Goal: Task Accomplishment & Management: Use online tool/utility

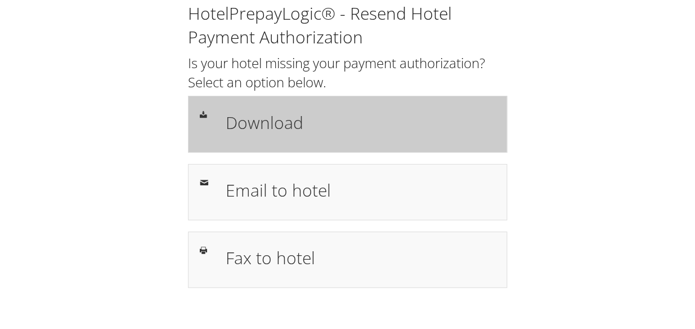
click at [274, 113] on h1 "Download" at bounding box center [361, 122] width 270 height 25
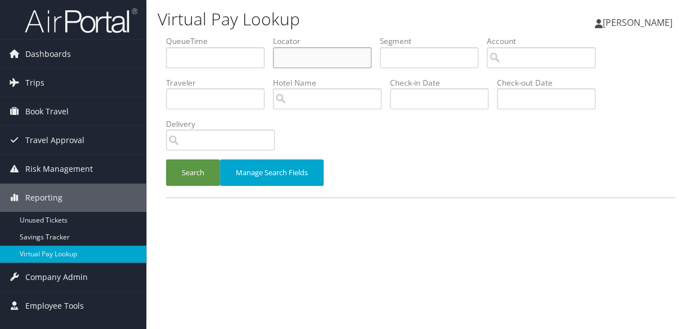
click at [301, 52] on input "text" at bounding box center [322, 57] width 99 height 21
paste input "DKVODN"
type input "DKVODN"
click at [203, 186] on div "Search Manage Search Fields" at bounding box center [421, 178] width 526 height 38
click at [203, 181] on button "Search" at bounding box center [193, 172] width 54 height 26
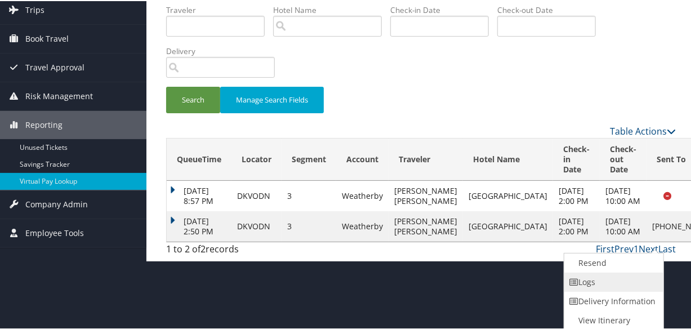
click at [630, 281] on link "Logs" at bounding box center [612, 280] width 96 height 19
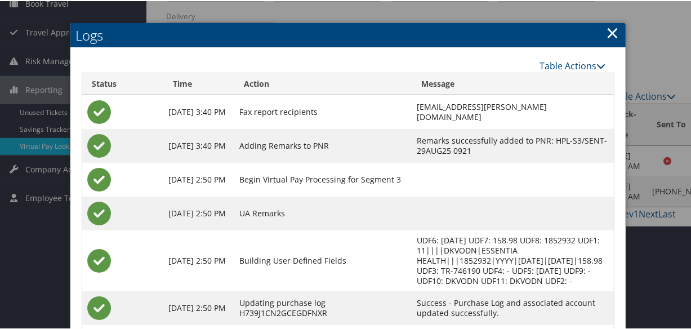
scroll to position [203, 0]
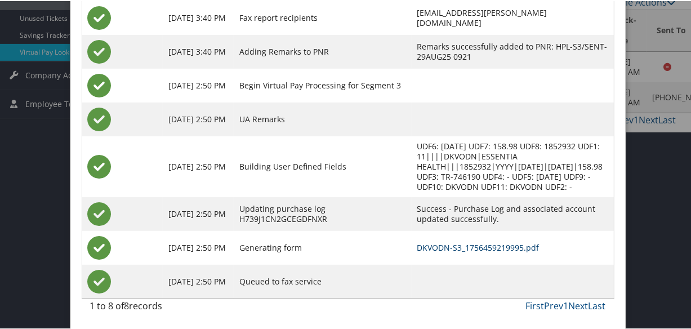
click at [440, 250] on link "DKVODN-S3_1756459219995.pdf" at bounding box center [478, 246] width 122 height 11
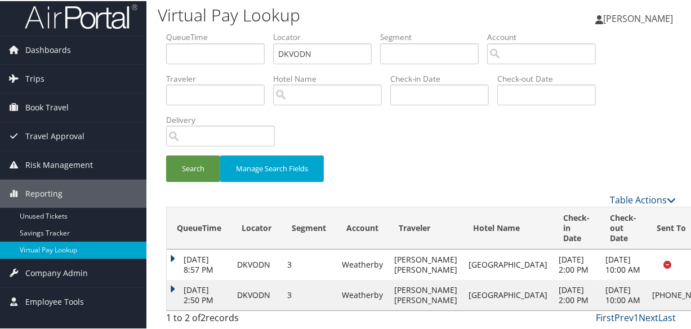
scroll to position [35, 0]
click at [173, 279] on td "Aug 29, 2025 2:50 PM" at bounding box center [199, 294] width 65 height 30
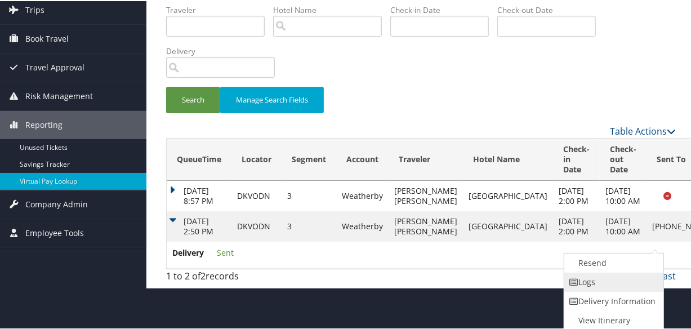
click at [597, 279] on link "Logs" at bounding box center [612, 280] width 96 height 19
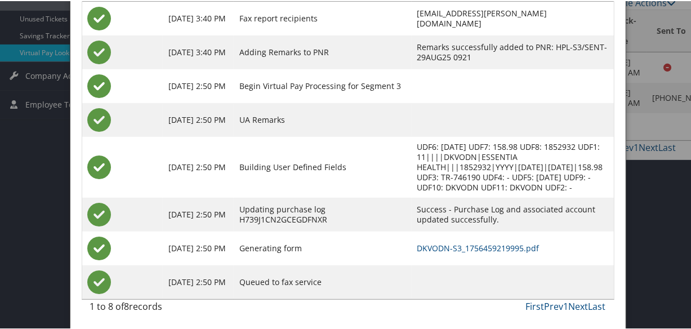
scroll to position [203, 0]
click at [422, 245] on link "DKVODN-S3_1756459219995.pdf" at bounding box center [478, 246] width 122 height 11
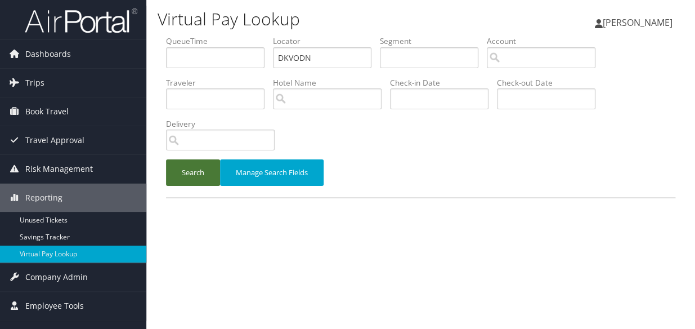
click at [191, 178] on button "Search" at bounding box center [193, 172] width 54 height 26
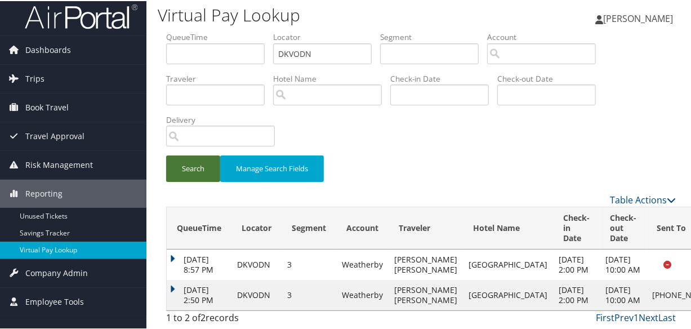
scroll to position [35, 0]
click at [172, 279] on td "Aug 29, 2025 2:50 PM" at bounding box center [199, 294] width 65 height 30
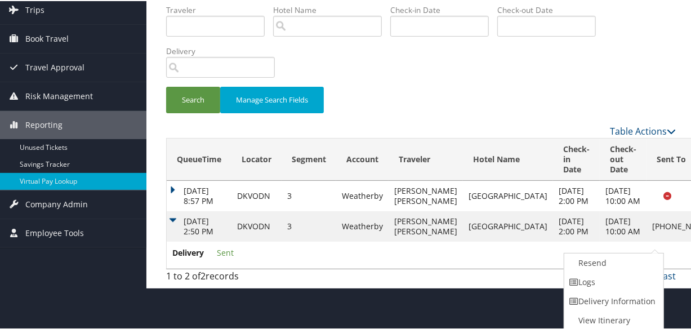
click at [580, 96] on div "Search Manage Search Fields" at bounding box center [421, 105] width 526 height 38
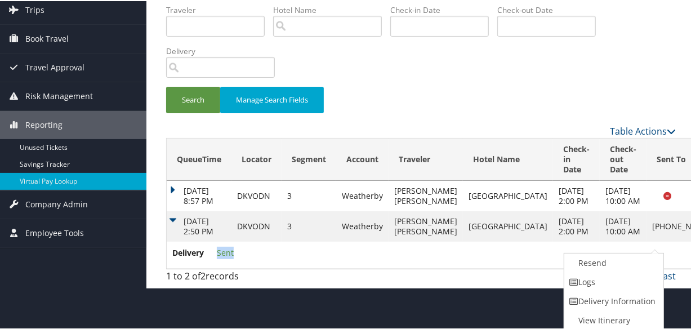
drag, startPoint x: 241, startPoint y: 281, endPoint x: 214, endPoint y: 284, distance: 27.7
click at [214, 267] on td "Delivery Sent" at bounding box center [472, 253] width 610 height 26
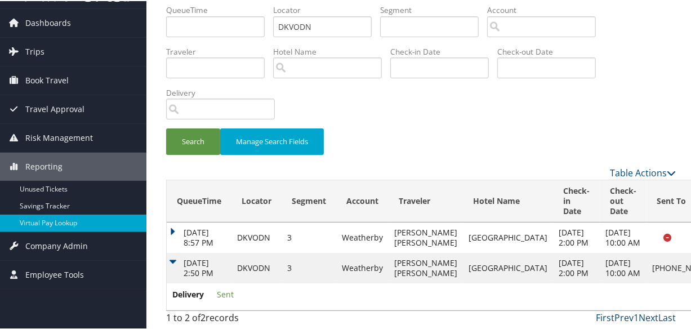
drag, startPoint x: 214, startPoint y: 284, endPoint x: 299, endPoint y: 289, distance: 85.7
click at [299, 289] on td "Delivery Sent" at bounding box center [472, 295] width 610 height 26
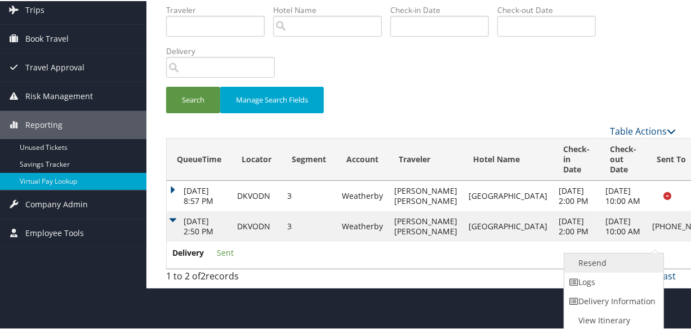
click at [621, 265] on link "Resend" at bounding box center [612, 261] width 96 height 19
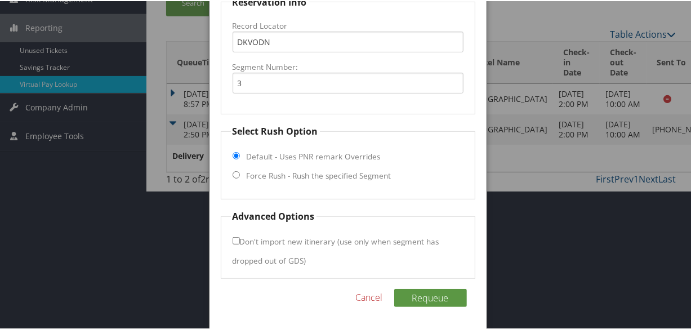
click at [323, 176] on label "Force Rush - Rush the specified Segment" at bounding box center [319, 174] width 145 height 11
click at [240, 176] on input "Force Rush - Rush the specified Segment" at bounding box center [235, 173] width 7 height 7
radio input "true"
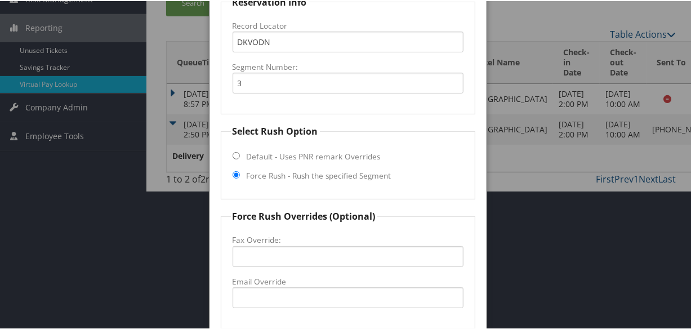
scroll to position [300, 0]
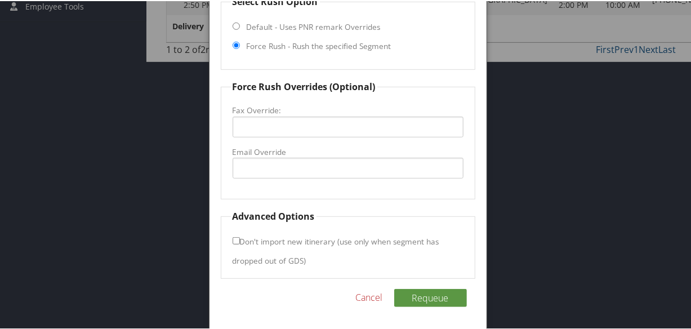
click at [364, 299] on link "Cancel" at bounding box center [369, 296] width 27 height 14
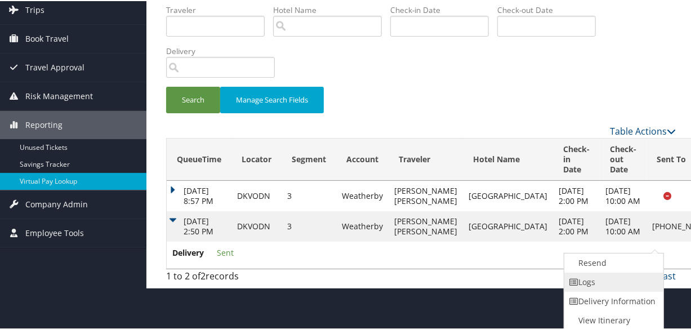
click at [607, 275] on link "Logs" at bounding box center [612, 280] width 96 height 19
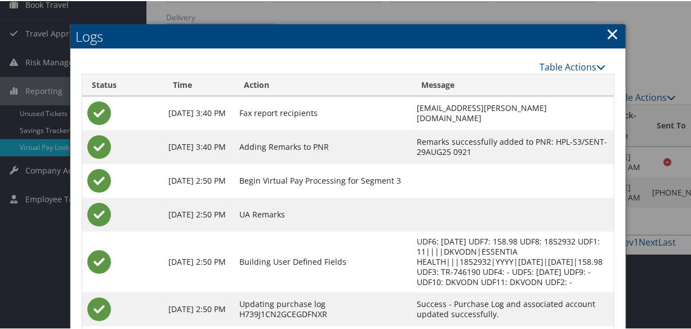
scroll to position [0, 0]
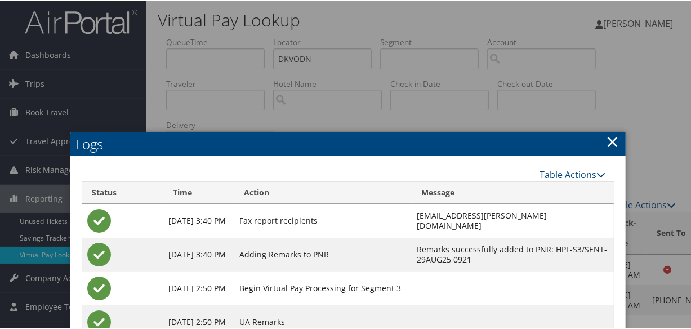
click at [610, 138] on link "×" at bounding box center [612, 140] width 13 height 23
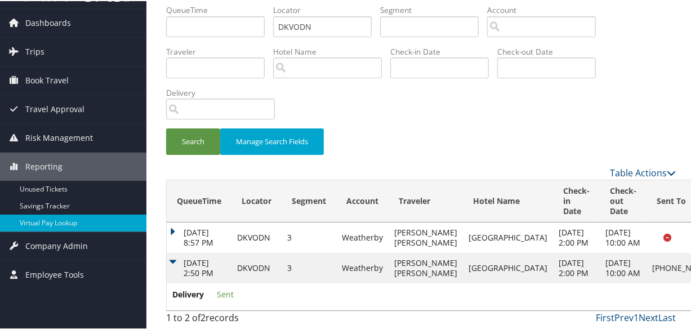
scroll to position [62, 0]
click at [180, 252] on td "Aug 29, 2025 2:50 PM" at bounding box center [199, 267] width 65 height 30
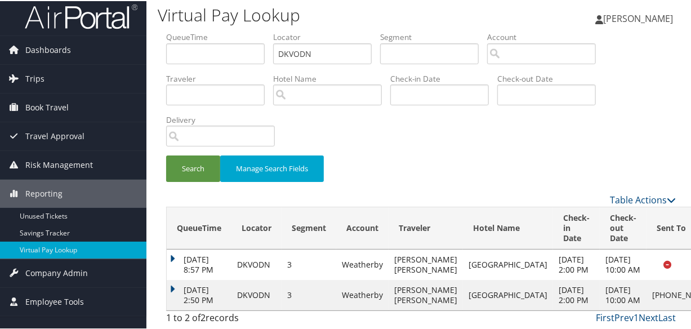
scroll to position [35, 0]
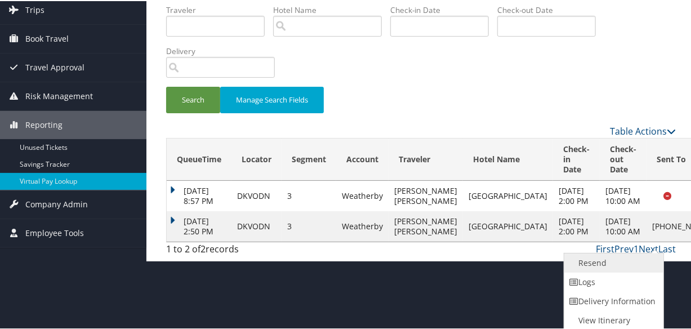
click at [618, 268] on link "Resend" at bounding box center [612, 261] width 96 height 19
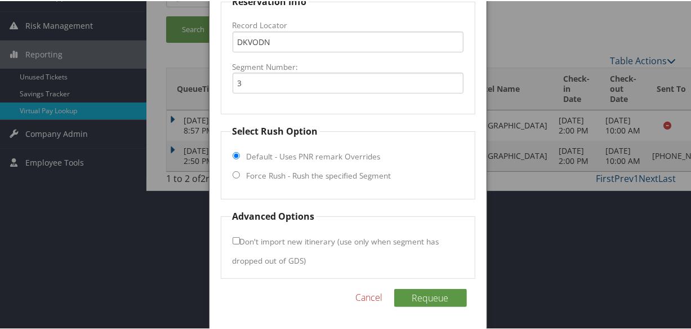
click at [332, 176] on label "Force Rush - Rush the specified Segment" at bounding box center [319, 174] width 145 height 11
click at [240, 176] on input "Force Rush - Rush the specified Segment" at bounding box center [235, 173] width 7 height 7
radio input "true"
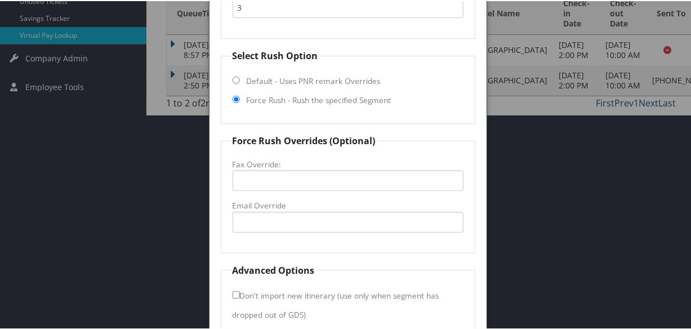
scroll to position [274, 0]
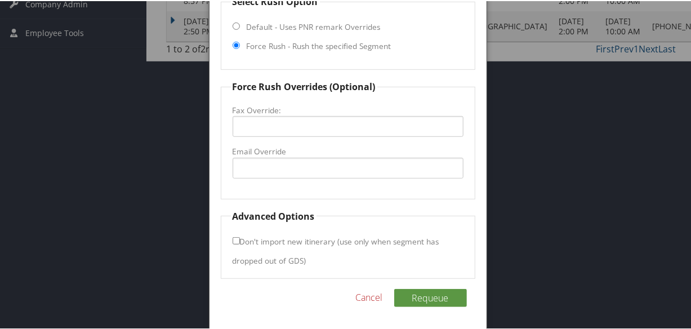
click at [307, 178] on fieldset "Force Rush Overrides (Optional) Fax Override: Email Override" at bounding box center [348, 138] width 254 height 119
click at [313, 161] on input "Email Override" at bounding box center [347, 166] width 231 height 21
drag, startPoint x: 295, startPoint y: 167, endPoint x: 339, endPoint y: 163, distance: 44.6
click at [339, 163] on input "guestservices@hotelonnorth.com" at bounding box center [347, 166] width 231 height 21
type input "guestservices@sheratonduluth.com"
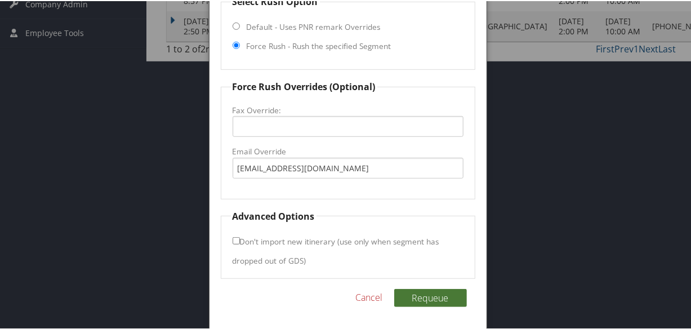
click at [449, 292] on button "Requeue" at bounding box center [430, 297] width 73 height 18
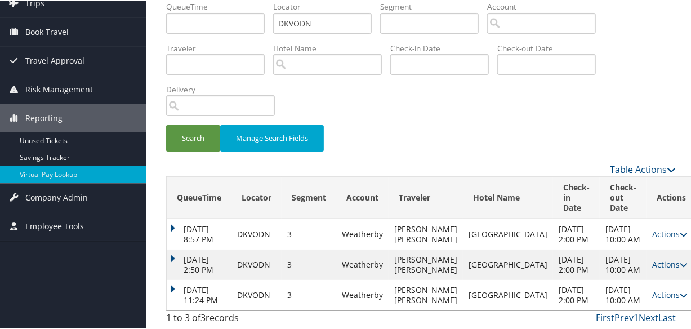
scroll to position [65, 0]
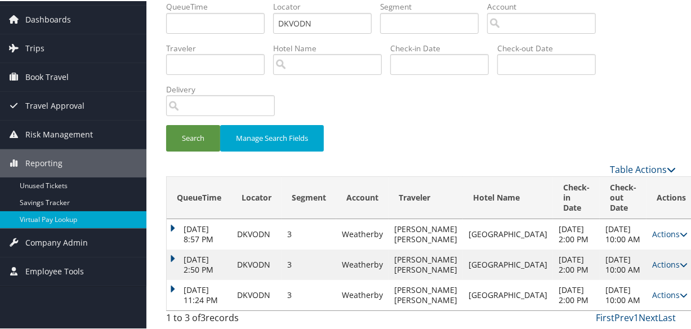
click at [169, 279] on td "Aug 29, 2025 11:24 PM" at bounding box center [199, 294] width 65 height 30
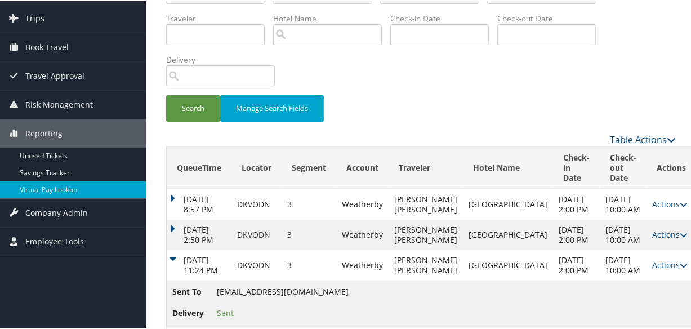
scroll to position [113, 0]
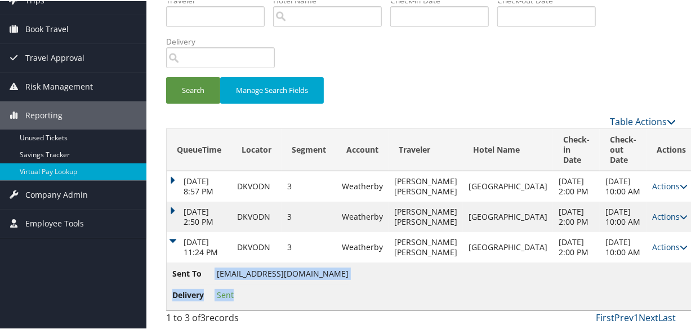
copy ul "guestservices@sheratonduluth.com Delivery Sent"
copy li "guestservices@sheratonduluth.com"
drag, startPoint x: 213, startPoint y: 271, endPoint x: 344, endPoint y: 269, distance: 131.7
click at [344, 269] on li "Sent To guestservices@sheratonduluth.com" at bounding box center [260, 274] width 176 height 17
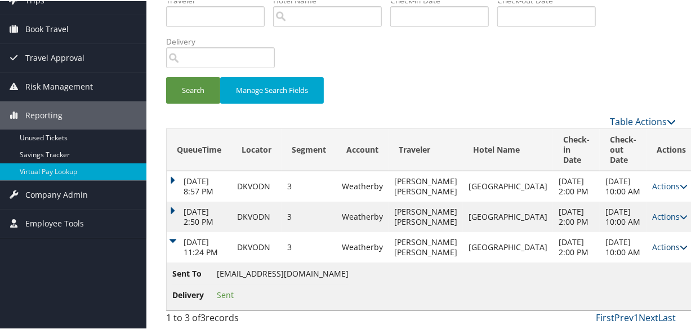
click at [652, 240] on link "Actions" at bounding box center [669, 245] width 35 height 11
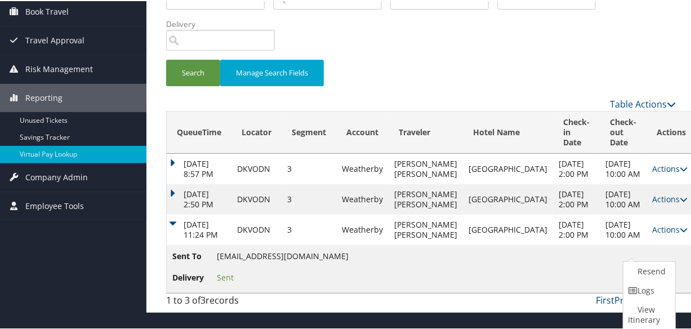
click at [635, 293] on link "Logs" at bounding box center [647, 289] width 49 height 19
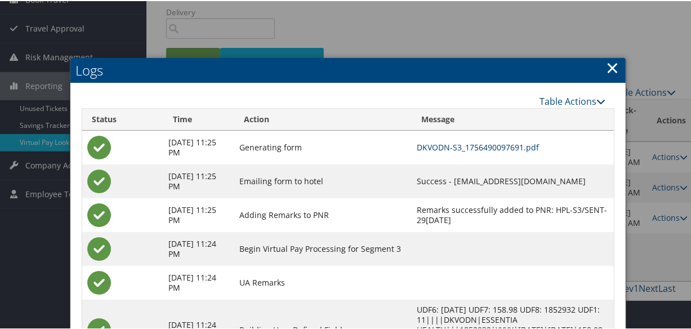
click at [445, 144] on link "DKVODN-S3_1756490097691.pdf" at bounding box center [478, 146] width 122 height 11
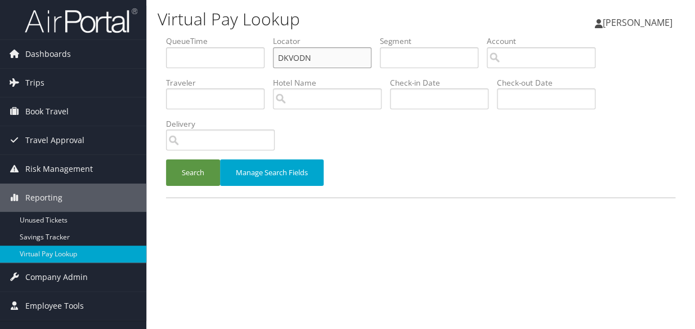
drag, startPoint x: 203, startPoint y: 60, endPoint x: 204, endPoint y: 75, distance: 15.2
click at [191, 35] on ul "QueueTime Locator DKVODN Segment Account Traveler Hotel Name Check-in Date Chec…" at bounding box center [420, 35] width 509 height 0
paste input "YGKLBB"
type input "YGKLBB"
click at [207, 165] on button "Search" at bounding box center [193, 172] width 54 height 26
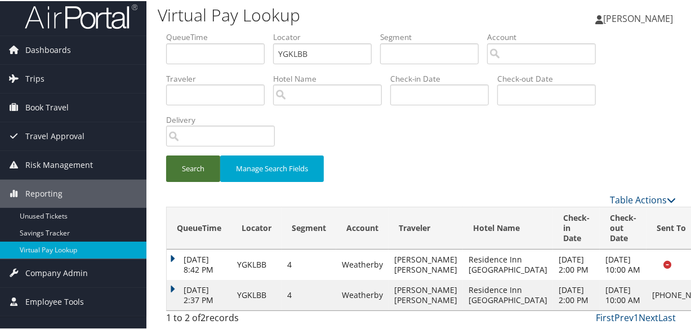
scroll to position [45, 0]
click at [174, 279] on td "[DATE] 2:37 PM" at bounding box center [199, 294] width 65 height 30
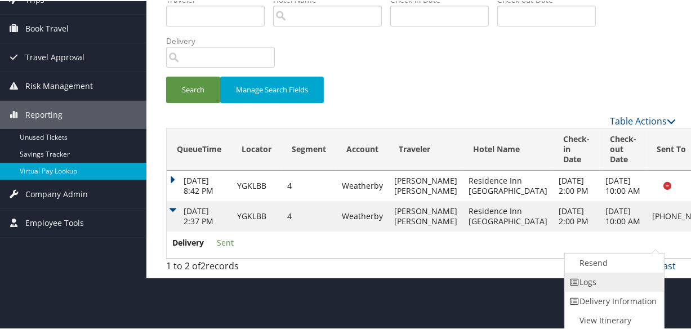
click at [612, 281] on link "Logs" at bounding box center [613, 280] width 96 height 19
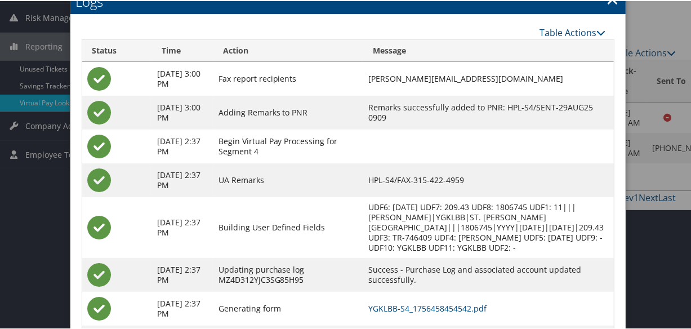
scroll to position [212, 0]
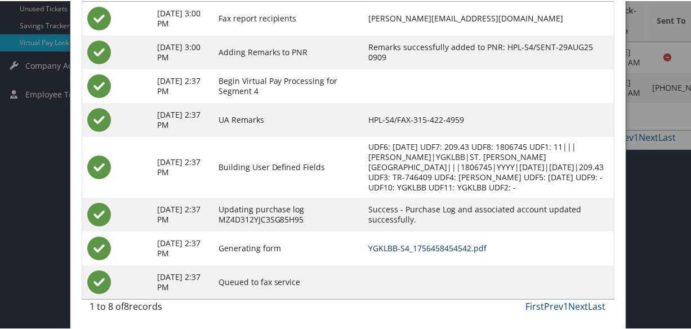
click at [445, 242] on link "YGKLBB-S4_1756458454542.pdf" at bounding box center [427, 246] width 118 height 11
